Goal: Transaction & Acquisition: Purchase product/service

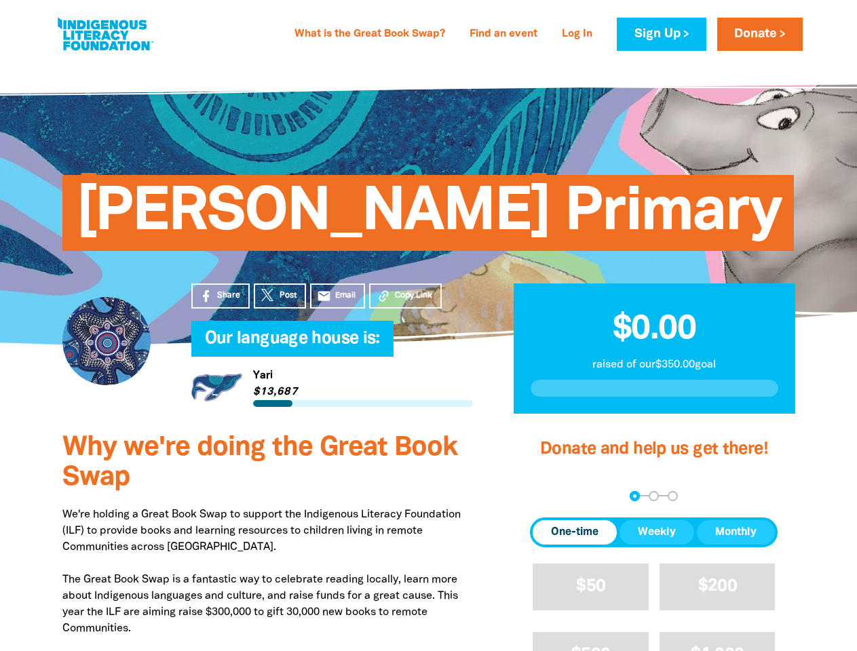
click at [428, 326] on h4 "Our language house is:﻿" at bounding box center [346, 339] width 282 height 27
click at [405, 296] on span "Copy Link" at bounding box center [413, 296] width 37 height 12
click at [548, 496] on div "arrow_back Back Step 1 Step 2 Step 3" at bounding box center [654, 496] width 248 height 10
click at [634, 496] on div "Navigate to step 1 of 3 to enter your donation amount" at bounding box center [634, 496] width 3 height 3
click at [575, 533] on span "One-time" at bounding box center [575, 533] width 48 height 16
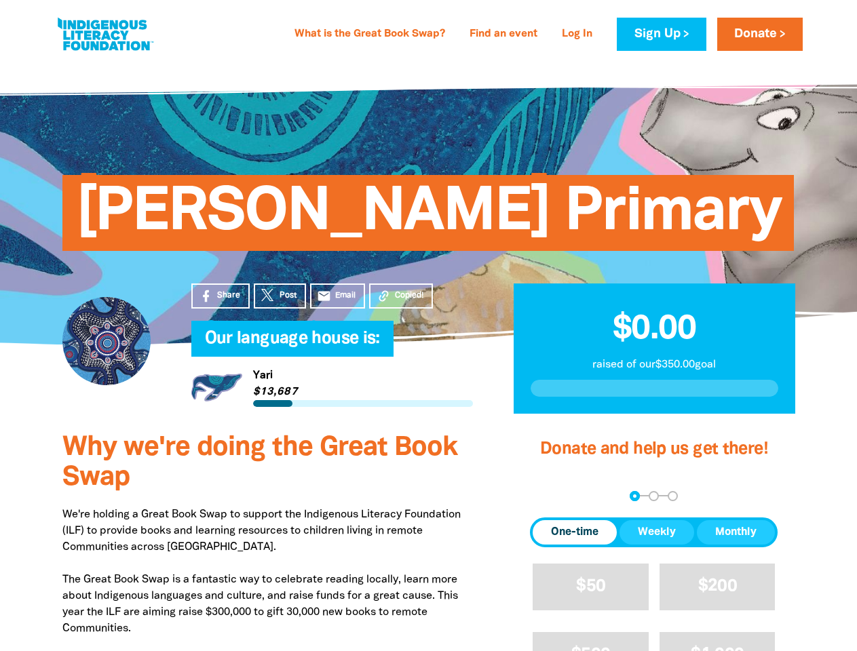
click at [657, 533] on span "Weekly" at bounding box center [657, 533] width 38 height 16
click at [736, 533] on span "Monthly" at bounding box center [735, 533] width 41 height 16
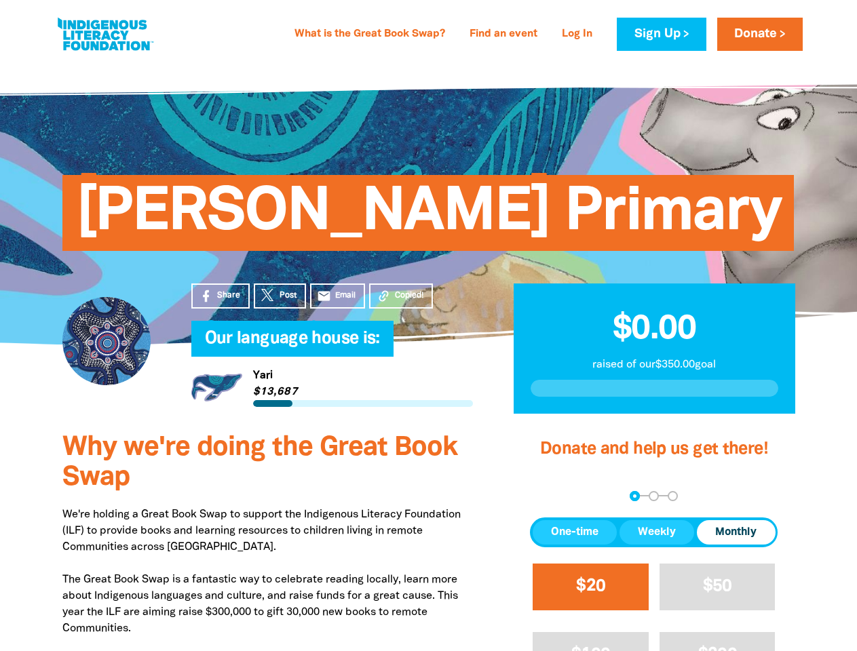
click at [590, 587] on span "$20" at bounding box center [590, 587] width 29 height 16
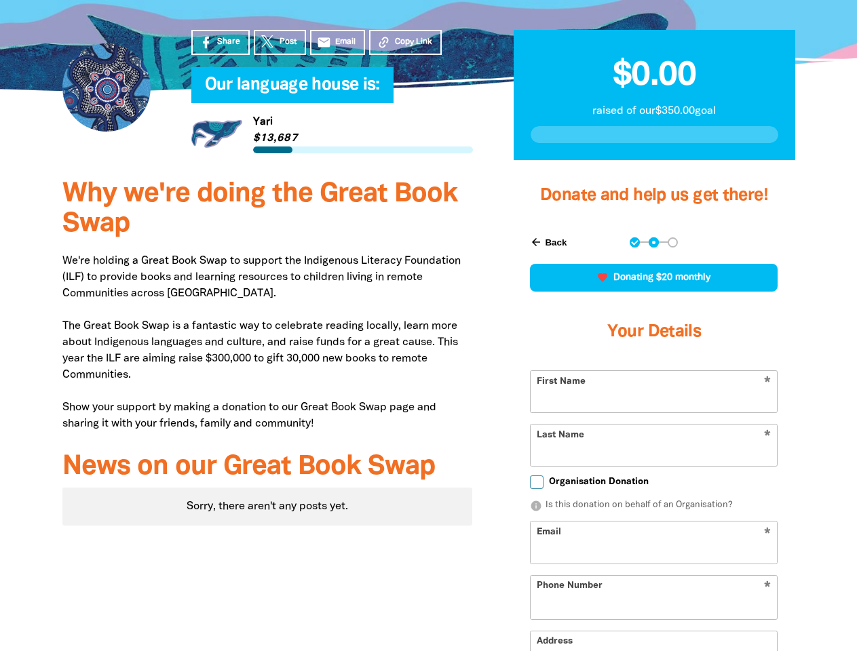
scroll to position [313, 0]
